Goal: Communication & Community: Answer question/provide support

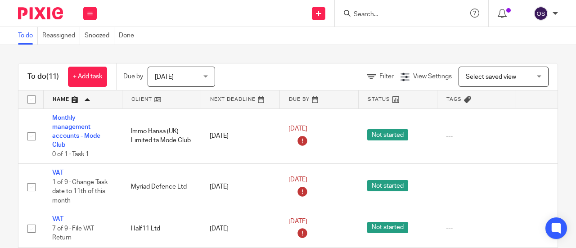
scroll to position [181, 0]
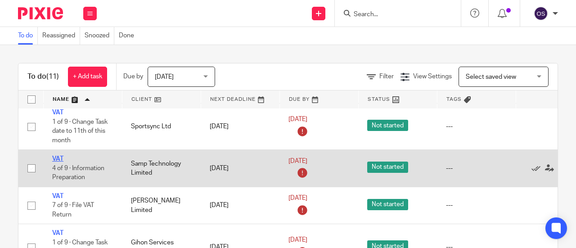
click at [53, 157] on link "VAT" at bounding box center [57, 159] width 11 height 6
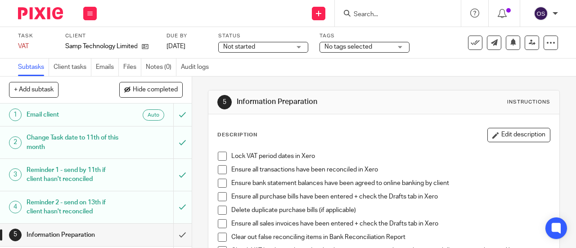
click at [110, 69] on link "Emails" at bounding box center [107, 68] width 23 height 18
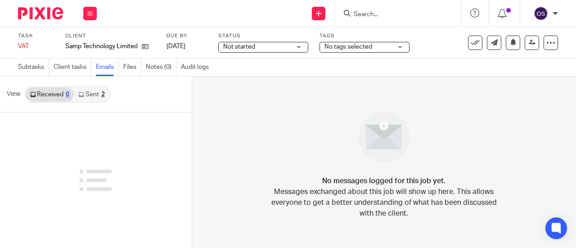
click at [59, 94] on link "Received 0" at bounding box center [50, 94] width 48 height 14
click at [92, 90] on link "Sent 2" at bounding box center [91, 94] width 35 height 14
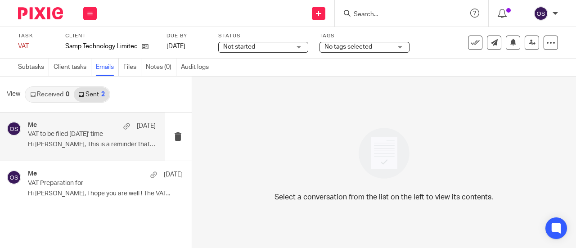
click at [72, 134] on p "VAT to be filed [DATE]' time" at bounding box center [79, 135] width 102 height 8
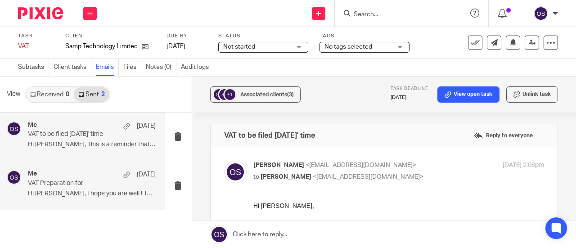
click at [102, 187] on div "Me 1 Sep VAT Preparation for Hi Angus, I hope you are well ! The VAT..." at bounding box center [92, 185] width 128 height 30
click at [118, 132] on p "VAT to be filed [DATE]' time" at bounding box center [79, 135] width 102 height 8
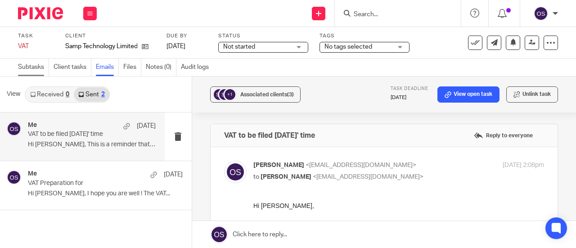
click at [29, 66] on link "Subtasks" at bounding box center [33, 68] width 31 height 18
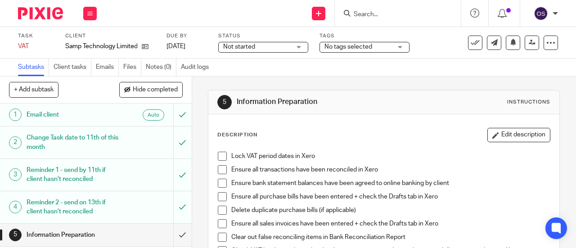
click at [221, 153] on span at bounding box center [222, 156] width 9 height 9
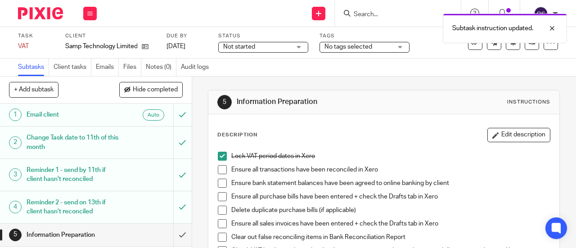
drag, startPoint x: 213, startPoint y: 165, endPoint x: 217, endPoint y: 171, distance: 7.3
click at [213, 166] on div "Lock VAT period dates in Xero Ensure all transactions have been reconciled in X…" at bounding box center [383, 220] width 341 height 147
click at [220, 173] on span at bounding box center [222, 169] width 9 height 9
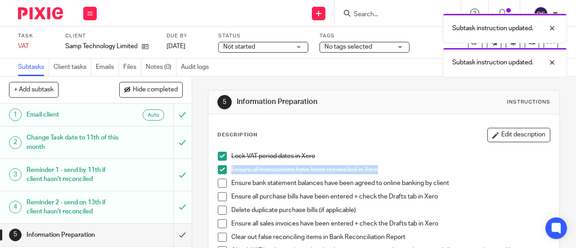
click at [220, 184] on span at bounding box center [222, 183] width 9 height 9
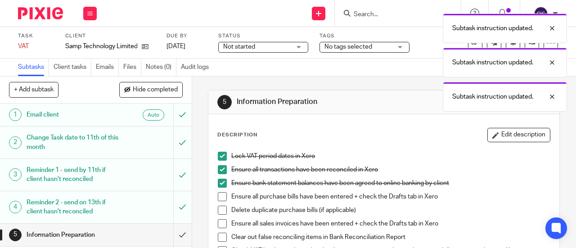
click at [221, 198] on span at bounding box center [222, 196] width 9 height 9
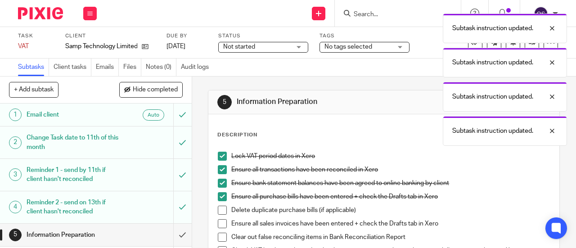
click at [220, 212] on span at bounding box center [222, 210] width 9 height 9
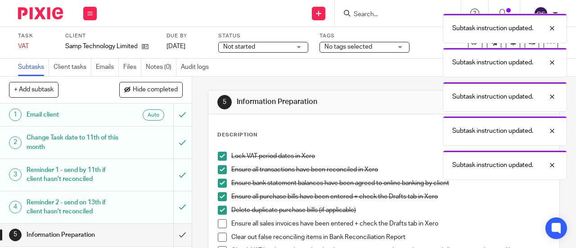
click at [220, 225] on span at bounding box center [222, 223] width 9 height 9
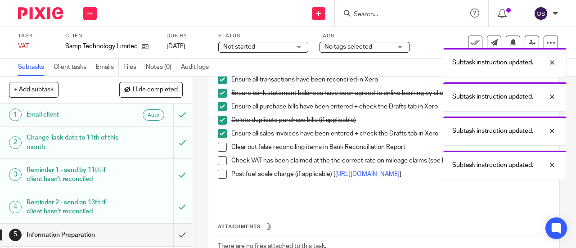
drag, startPoint x: 219, startPoint y: 148, endPoint x: 212, endPoint y: 152, distance: 7.5
click at [219, 149] on span at bounding box center [222, 147] width 9 height 9
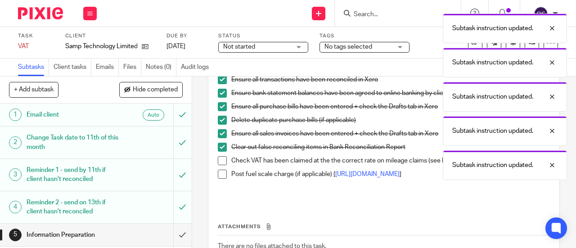
scroll to position [108, 0]
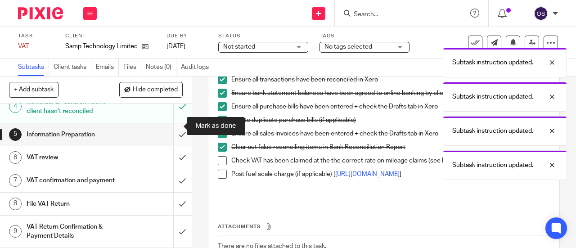
click at [173, 127] on input "submit" at bounding box center [96, 134] width 192 height 23
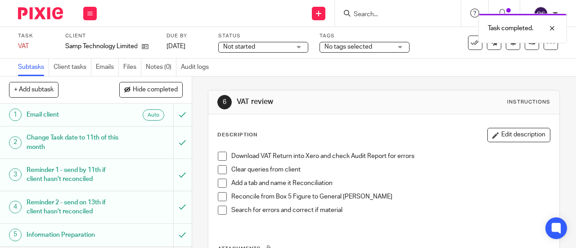
drag, startPoint x: 218, startPoint y: 152, endPoint x: 218, endPoint y: 159, distance: 7.2
click at [218, 152] on span at bounding box center [222, 156] width 9 height 9
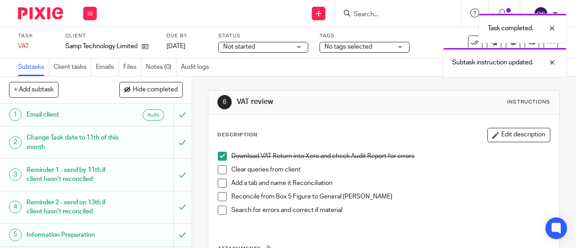
drag, startPoint x: 220, startPoint y: 169, endPoint x: 220, endPoint y: 180, distance: 11.7
click at [220, 170] on span at bounding box center [222, 169] width 9 height 9
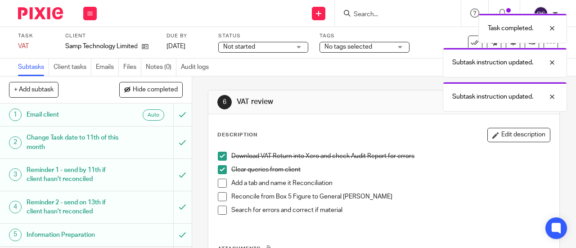
click at [218, 187] on li "Add a tab and name it Reconciliation" at bounding box center [384, 186] width 332 height 14
click at [218, 182] on span at bounding box center [222, 183] width 9 height 9
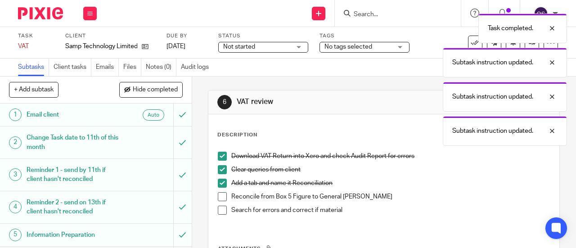
click at [219, 197] on span at bounding box center [222, 196] width 9 height 9
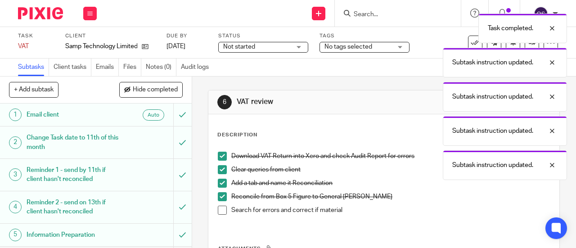
click at [219, 212] on span at bounding box center [222, 210] width 9 height 9
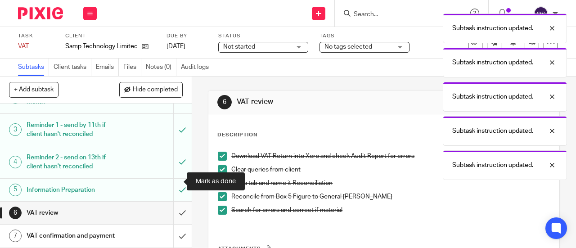
scroll to position [90, 0]
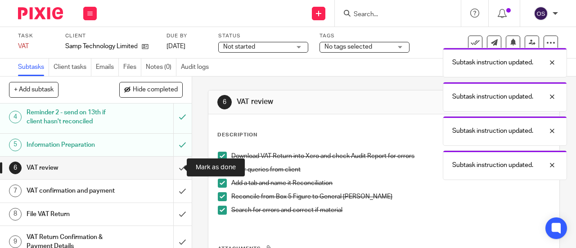
click at [172, 166] on input "submit" at bounding box center [96, 168] width 192 height 23
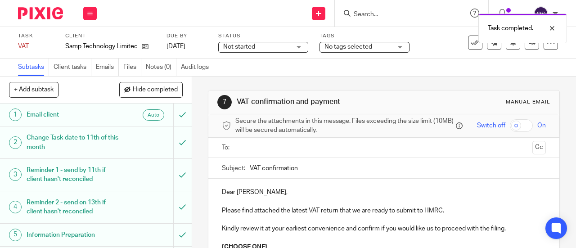
click at [271, 144] on ul at bounding box center [384, 147] width 296 height 15
click at [271, 150] on input "text" at bounding box center [384, 148] width 290 height 10
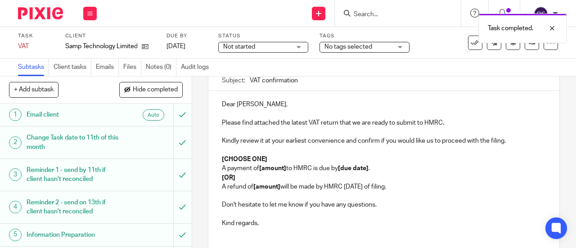
scroll to position [90, 0]
click at [416, 189] on p "A refund of [amount] will be made by HMRC within 6 weeks of filing." at bounding box center [384, 186] width 324 height 9
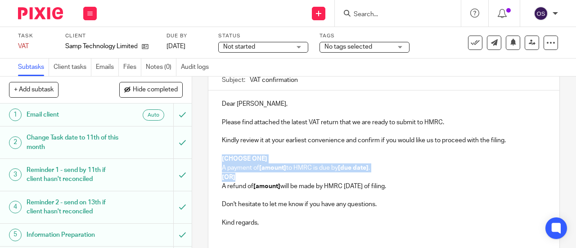
drag, startPoint x: 225, startPoint y: 175, endPoint x: 210, endPoint y: 161, distance: 21.0
click at [210, 161] on div "Dear Angus, Please find attached the latest VAT return that we are ready to sub…" at bounding box center [383, 166] width 351 height 153
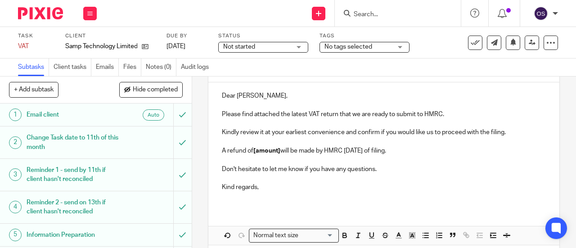
scroll to position [101, 0]
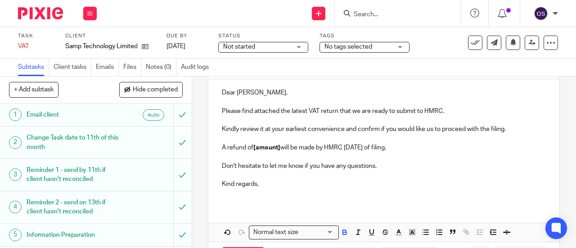
click at [279, 150] on p "A refund of [amount] will be made by HMRC within 6 weeks of filing." at bounding box center [384, 147] width 324 height 9
click at [253, 151] on strong "1,813.12" at bounding box center [265, 147] width 24 height 6
click at [256, 152] on p "A refund of £ 1,813.12 will be made by HMRC within 6 weeks of filing." at bounding box center [384, 147] width 324 height 9
click at [342, 236] on icon "button" at bounding box center [345, 232] width 8 height 8
click at [365, 176] on p at bounding box center [384, 175] width 324 height 9
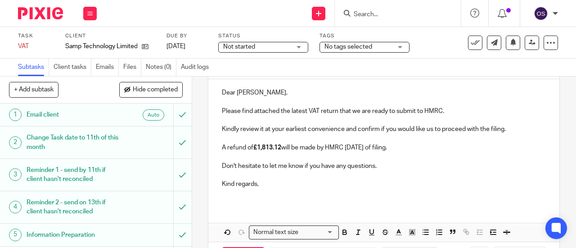
click at [444, 148] on p "A refund of £1,813.12 will be made by HMRC within 6 weeks of filing." at bounding box center [384, 147] width 324 height 9
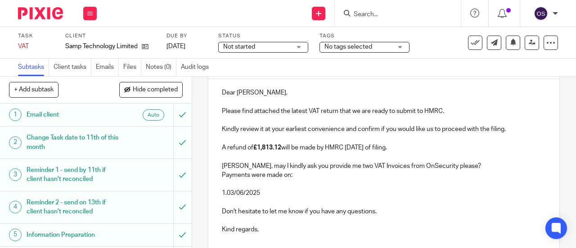
click at [225, 195] on p "1.03/06/2025" at bounding box center [384, 193] width 324 height 9
click at [285, 192] on p "03/06/2025" at bounding box center [393, 193] width 306 height 9
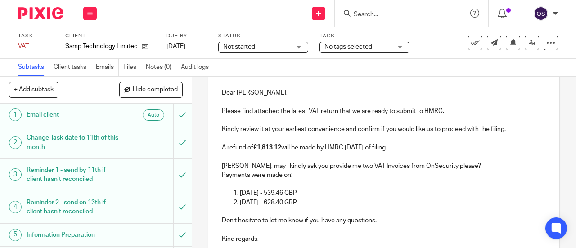
click at [428, 167] on p "Angus, may I kindly ask you provide me two VAT Invoices from OnSecurity please?" at bounding box center [384, 166] width 324 height 9
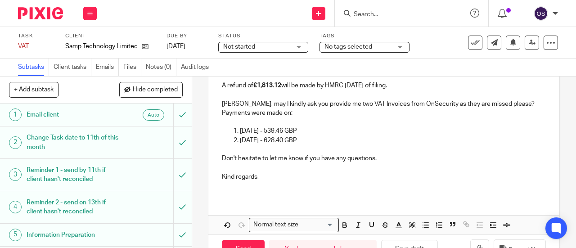
scroll to position [191, 0]
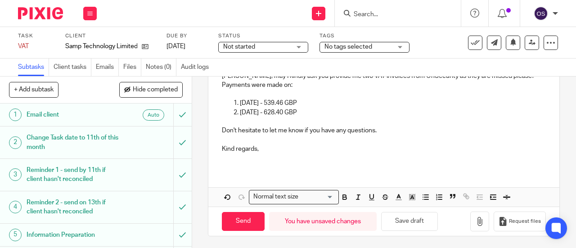
click at [393, 117] on p "02/08/2025 - 628.40 GBP" at bounding box center [393, 112] width 306 height 9
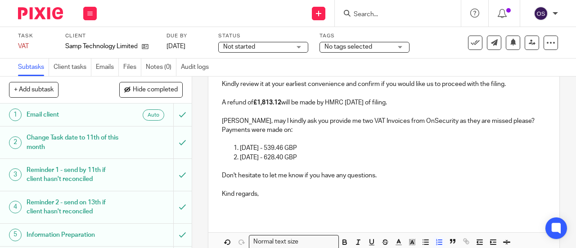
scroll to position [101, 0]
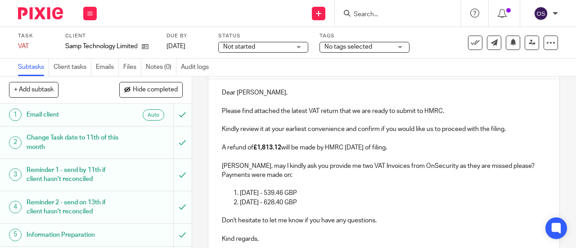
drag, startPoint x: 448, startPoint y: 149, endPoint x: 224, endPoint y: 150, distance: 223.7
click at [214, 154] on div "Dear Angus, Please find attached the latest VAT return that we are ready to sub…" at bounding box center [383, 169] width 351 height 180
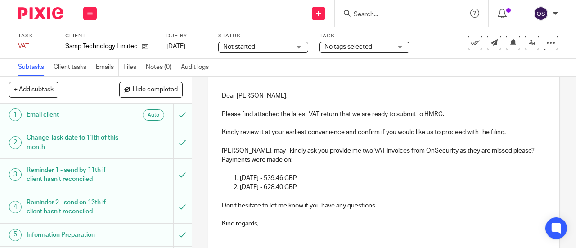
scroll to position [113, 0]
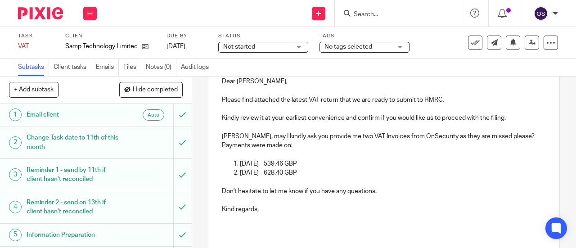
click at [336, 177] on p "02/08/2025 - 628.40 GBP" at bounding box center [393, 172] width 306 height 9
click at [305, 193] on p "Now A refund of £1,813.12 will be made by HMRC within 6 weeks of filing." at bounding box center [384, 191] width 324 height 9
click at [447, 195] on p "Now A refund of £1,813.12 should be made by HMRC within 6 weeks of filing." at bounding box center [384, 191] width 324 height 9
click at [235, 193] on p "Now A refund of £1,813.12 should be made by HMRC within 6 weeks of filing. Howe…" at bounding box center [384, 191] width 324 height 9
click at [516, 194] on p "Now a refund of £1,813.12 should be made by HMRC within 6 weeks of filing. Howe…" at bounding box center [384, 191] width 324 height 9
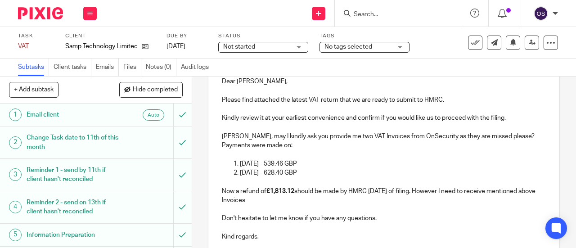
click at [436, 193] on p "Now a refund of £1,813.12 should be made by HMRC within 6 weeks of filing. Howe…" at bounding box center [384, 196] width 324 height 18
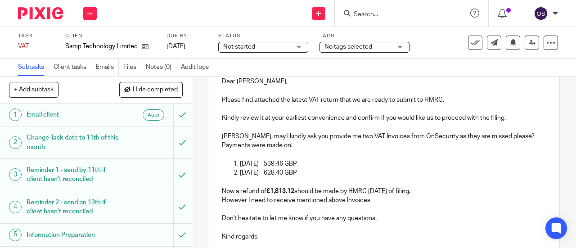
click at [391, 199] on p "However I need to receive mentioned above Invoices" at bounding box center [384, 200] width 324 height 9
click at [344, 202] on p "However I need to receive mentioned above Invoices" at bounding box center [384, 200] width 324 height 9
click at [383, 203] on p "However I need to receive mentioned above VAT Invoices" at bounding box center [384, 200] width 324 height 9
click at [412, 201] on p "However I need to receive mentioned above VAT Invoices. If they are missed" at bounding box center [384, 200] width 324 height 9
click at [431, 202] on p "However I need to receive mentioned above VAT Invoices. If they missed" at bounding box center [384, 200] width 324 height 9
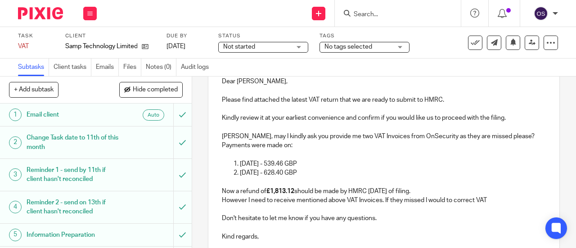
click at [443, 204] on p "However I need to receive mentioned above VAT Invoices. If they missed I would …" at bounding box center [384, 200] width 324 height 9
click at [450, 203] on p "However I need to receive mentioned above VAT Invoices. If they missed I would …" at bounding box center [384, 200] width 324 height 9
click at [487, 202] on p "However I need to receive mentioned above VAT Invoices. If they missed I should…" at bounding box center [384, 200] width 324 height 9
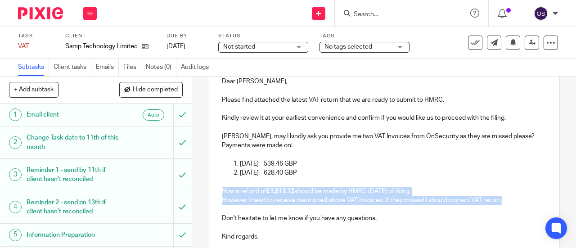
copy div "Now a refund of £1,813.12 should be made by HMRC within 6 weeks of filing. Howe…"
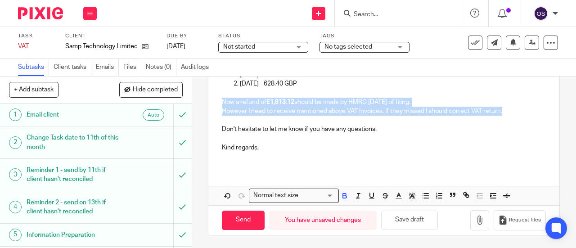
scroll to position [203, 0]
click at [513, 115] on p "However I need to receive mentioned above VAT Invoices. If they missed I should…" at bounding box center [384, 110] width 324 height 9
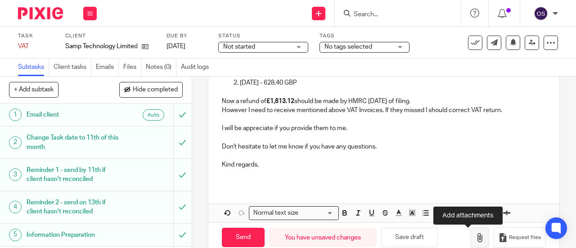
click at [475, 242] on icon "button" at bounding box center [479, 237] width 9 height 9
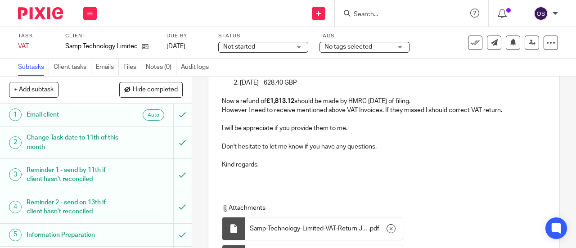
click at [324, 131] on p "I will be appreciate if you provide them to me." at bounding box center [384, 128] width 324 height 9
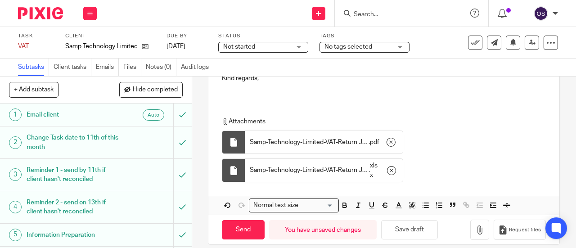
scroll to position [301, 0]
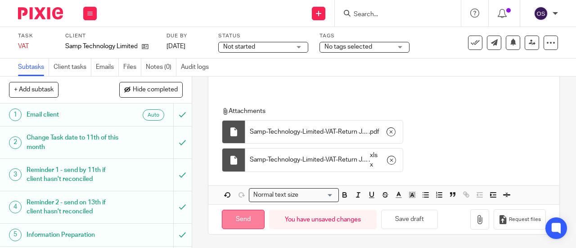
click at [234, 225] on input "Send" at bounding box center [243, 219] width 43 height 19
type input "Sent"
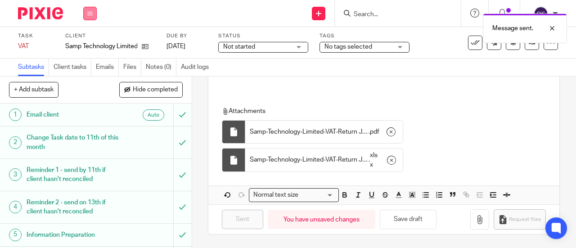
click at [90, 13] on icon at bounding box center [89, 13] width 5 height 5
click at [86, 40] on link "Work" at bounding box center [86, 42] width 16 height 6
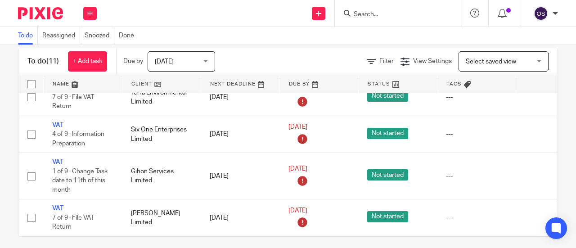
scroll to position [22, 0]
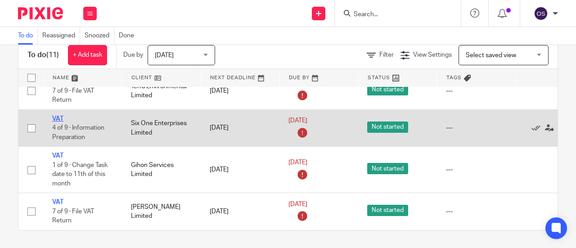
click at [57, 116] on link "VAT" at bounding box center [57, 119] width 11 height 6
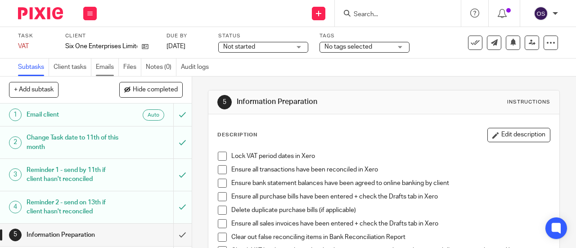
click at [113, 63] on link "Emails" at bounding box center [107, 68] width 23 height 18
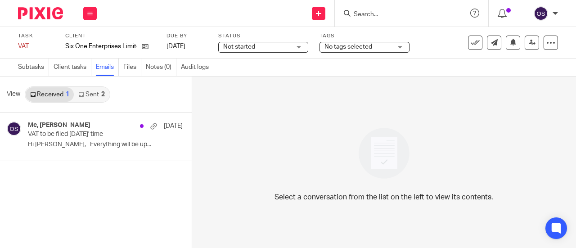
click at [95, 95] on link "Sent 2" at bounding box center [91, 94] width 35 height 14
